Goal: Information Seeking & Learning: Learn about a topic

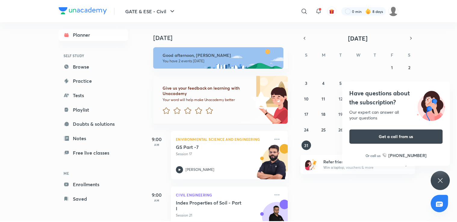
scroll to position [23, 0]
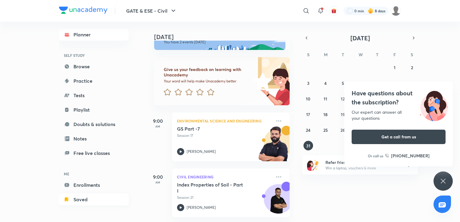
click at [79, 198] on link "Saved" at bounding box center [94, 199] width 70 height 12
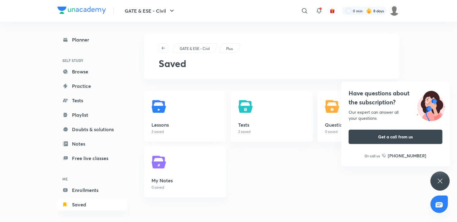
click at [178, 105] on link "Lessons 2 saved" at bounding box center [185, 116] width 82 height 51
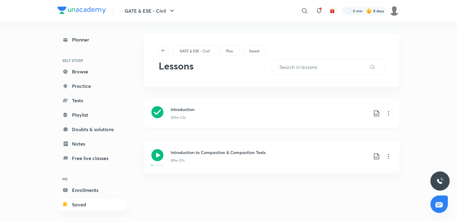
click at [388, 114] on icon at bounding box center [388, 113] width 7 height 7
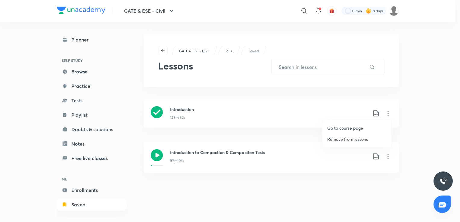
click at [348, 128] on p "Go to course page" at bounding box center [345, 128] width 36 height 6
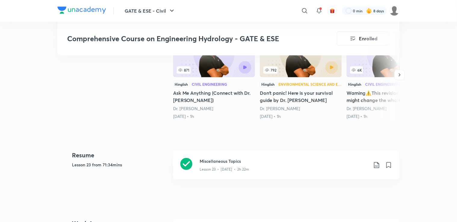
scroll to position [203, 0]
click at [263, 168] on div "Lesson 23 • [DATE] • 2h 22m" at bounding box center [283, 168] width 168 height 8
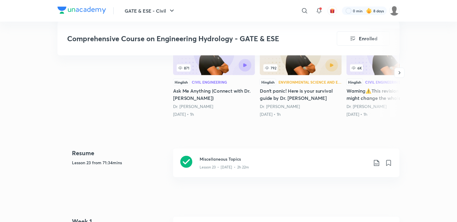
scroll to position [206, 0]
